Goal: Transaction & Acquisition: Purchase product/service

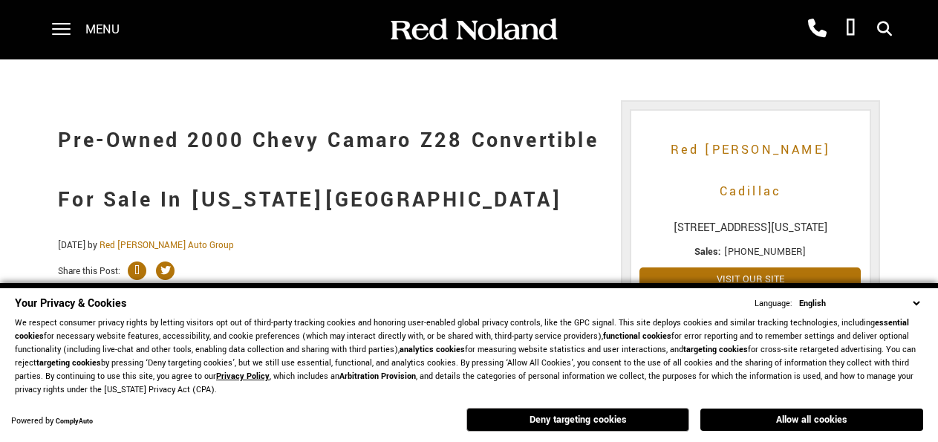
scroll to position [154, 0]
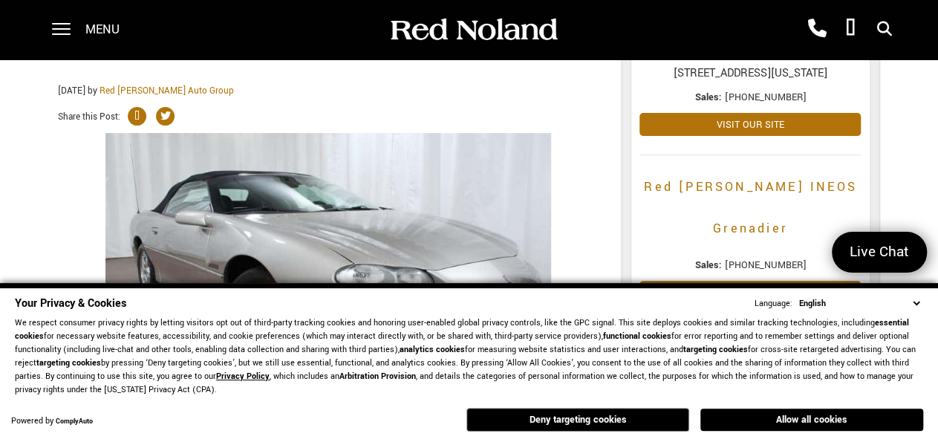
click at [792, 421] on button "Allow all cookies" at bounding box center [811, 419] width 223 height 22
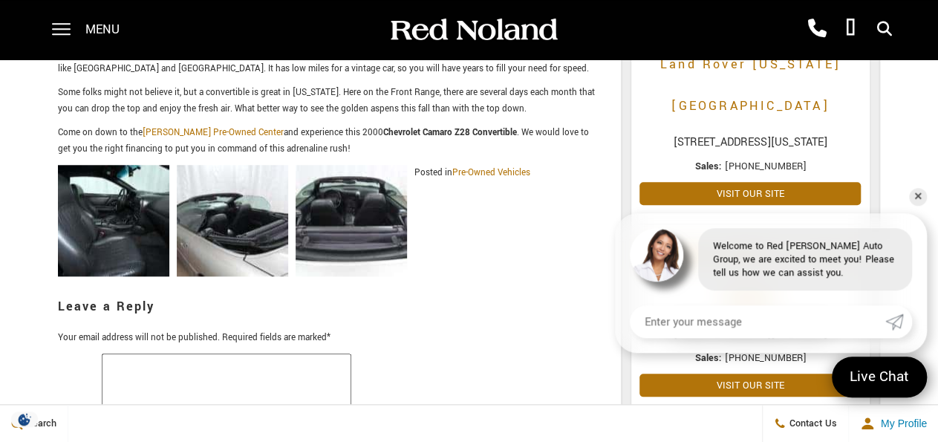
scroll to position [695, 0]
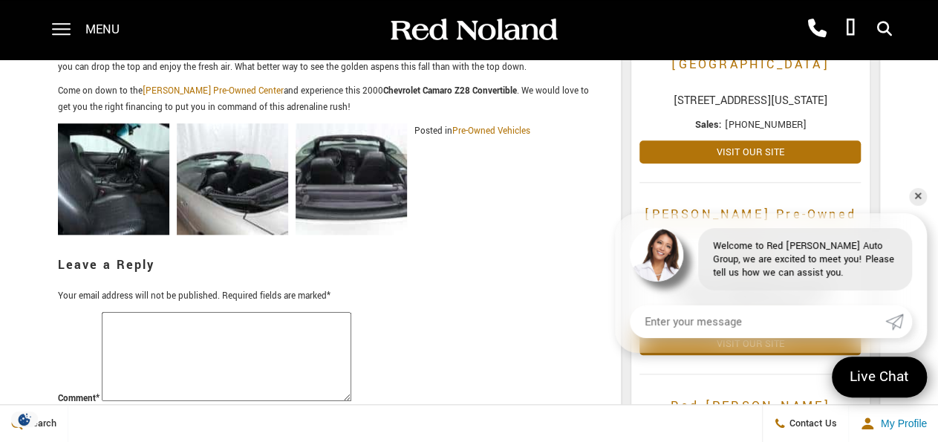
click at [134, 183] on img at bounding box center [113, 178] width 111 height 111
click at [120, 159] on img at bounding box center [113, 178] width 111 height 111
click at [255, 174] on img at bounding box center [232, 178] width 111 height 111
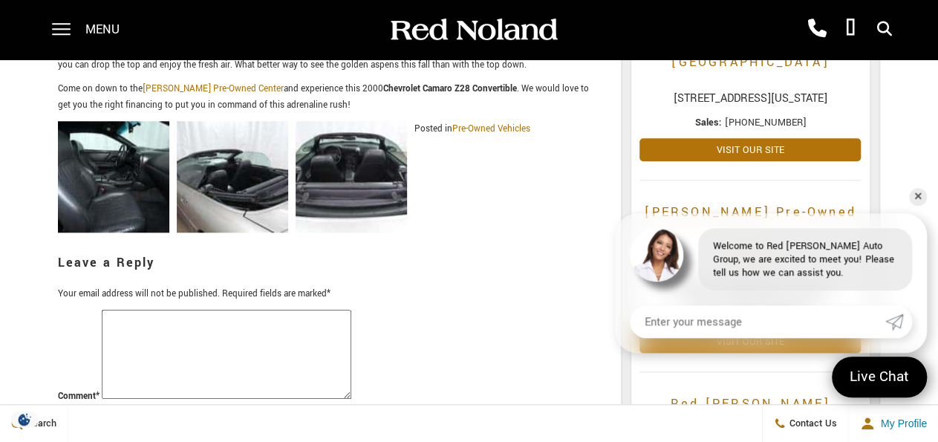
scroll to position [618, 0]
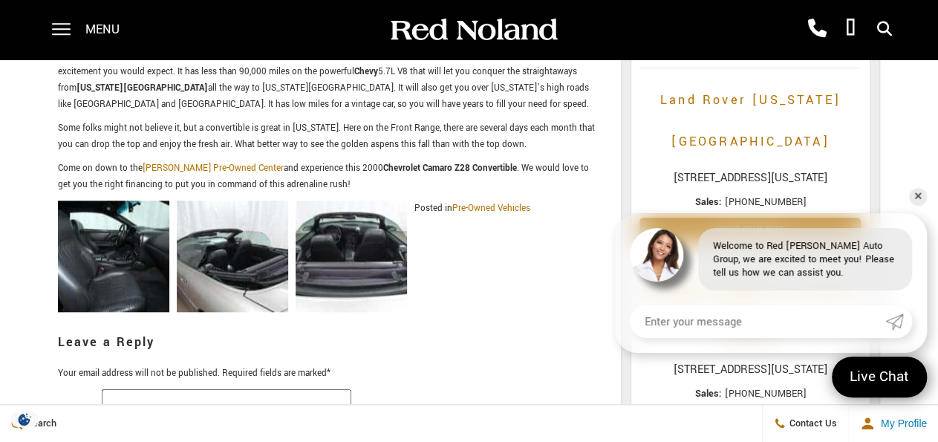
click at [105, 235] on img at bounding box center [113, 255] width 111 height 111
click at [360, 246] on img at bounding box center [351, 255] width 111 height 111
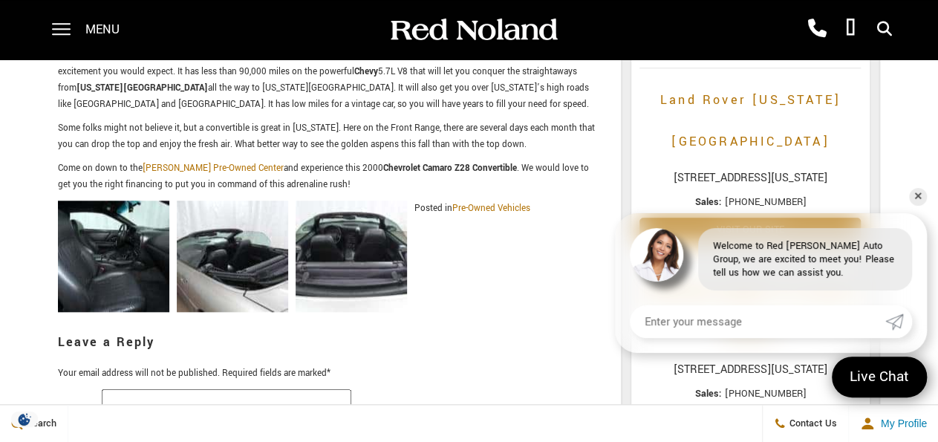
click at [249, 244] on img at bounding box center [232, 255] width 111 height 111
click at [140, 240] on img at bounding box center [113, 255] width 111 height 111
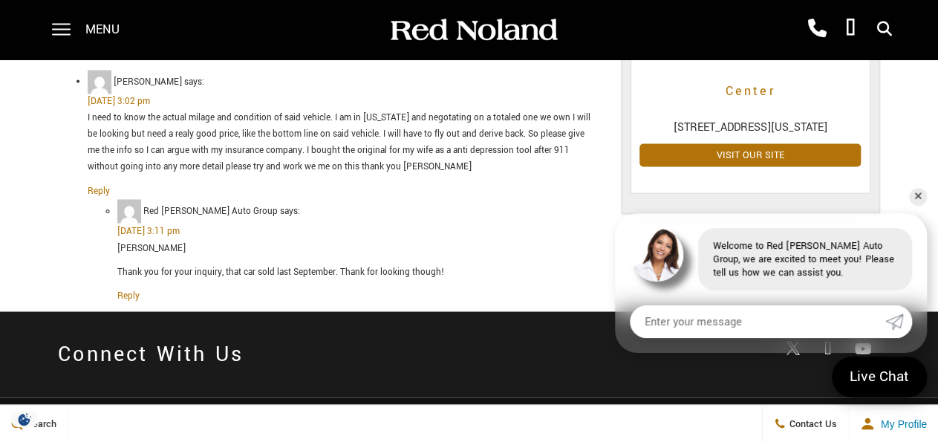
scroll to position [1544, 0]
